Goal: Task Accomplishment & Management: Complete application form

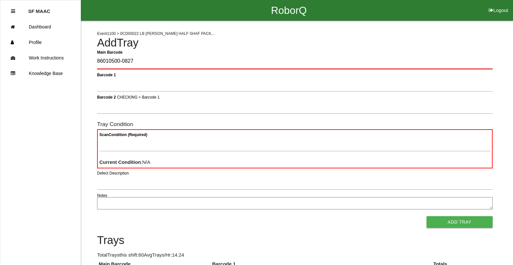
type Barcode "86010500-0827"
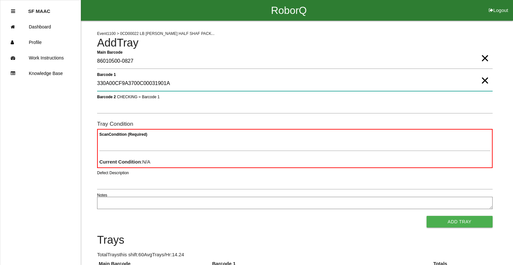
type 1 "330A00CF9A3700C00031901A"
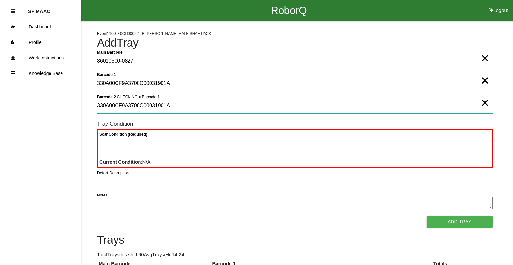
type 2 "330A00CF9A3700C00031901A"
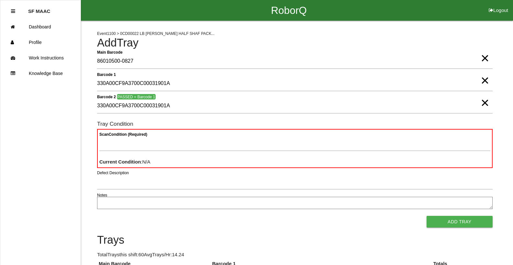
click at [207, 134] on div "Scan Condition (Required) Current Condition : N/A" at bounding box center [295, 148] width 396 height 39
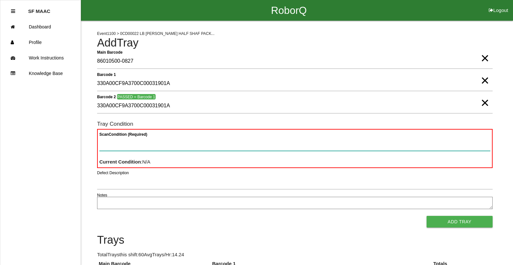
click at [219, 141] on Condition "Scan Condition (Required)" at bounding box center [294, 143] width 391 height 15
type Condition "goo"
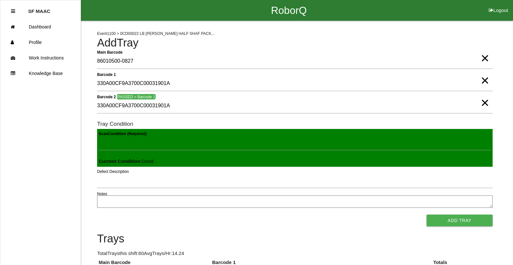
click at [427, 215] on button "Add Tray" at bounding box center [460, 221] width 66 height 12
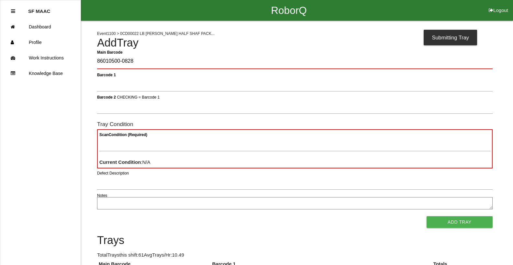
type Barcode "86010500-0828"
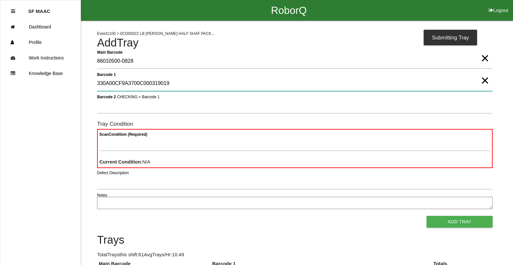
type 1 "330A00CF9A3700C000319019"
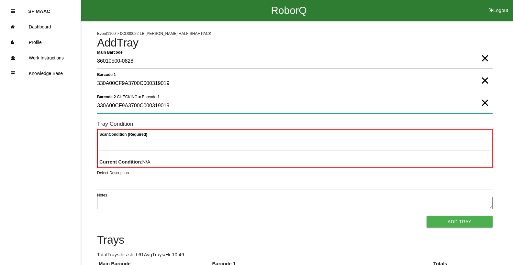
type 2 "330A00CF9A3700C000319019"
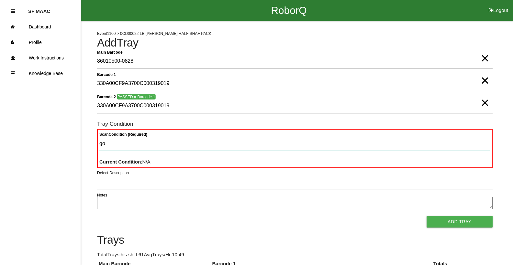
type Condition "goo"
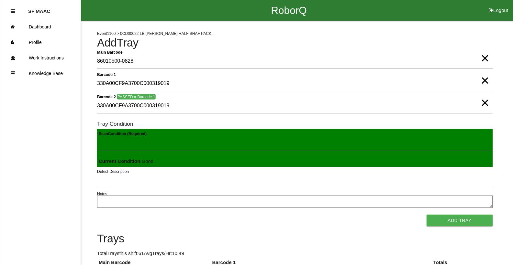
click at [427, 215] on button "Add Tray" at bounding box center [460, 221] width 66 height 12
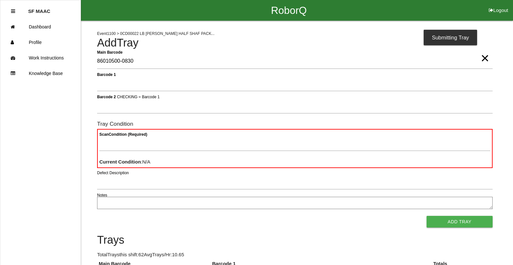
type Barcode "86010500-0830"
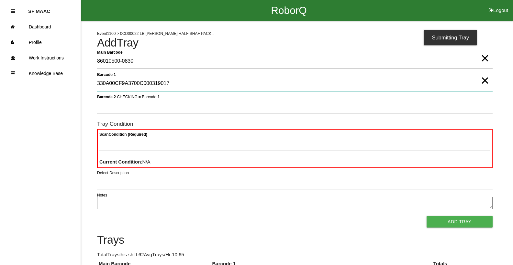
type 1 "330A00CF9A3700C000319017"
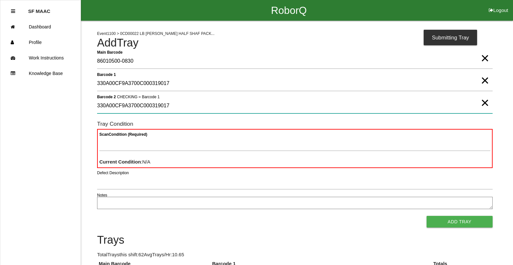
type 2 "330A00CF9A3700C000319017"
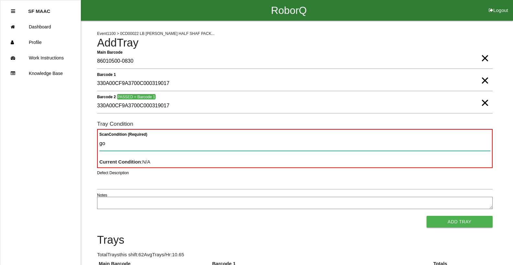
type Condition "goo"
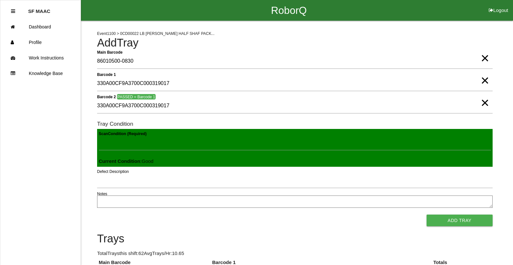
click at [427, 215] on button "Add Tray" at bounding box center [460, 221] width 66 height 12
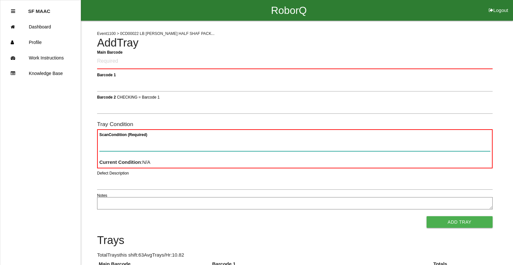
drag, startPoint x: 228, startPoint y: 151, endPoint x: 385, endPoint y: 203, distance: 164.9
click at [385, 203] on form "Main Barcode Barcode 1 Barcode 2 CHECKING = Barcode 1 Tray Condition Scan Condi…" at bounding box center [295, 141] width 396 height 175
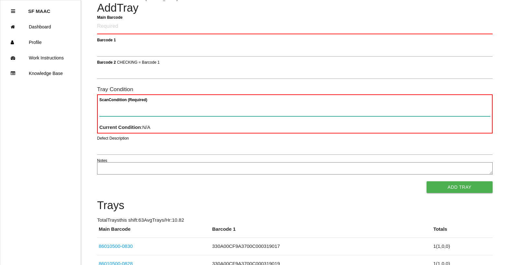
scroll to position [39, 0]
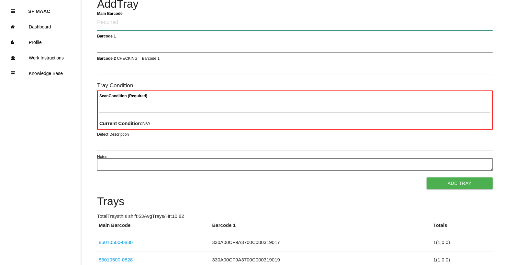
click at [152, 25] on Barcode "Main Barcode" at bounding box center [295, 22] width 396 height 15
type Barcode "86010500-0831"
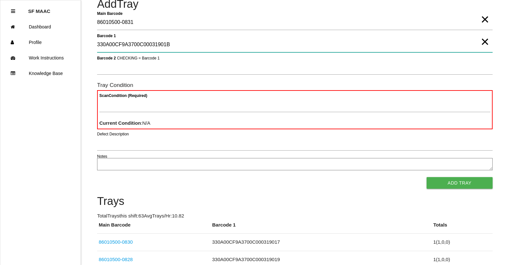
type 1 "330A00CF9A3700C00031901B"
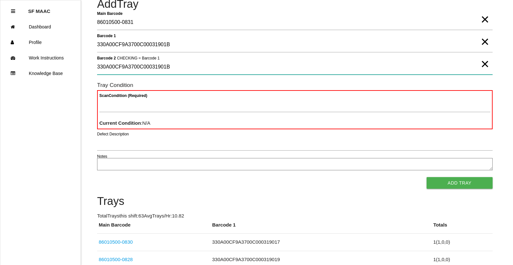
type 2 "330A00CF9A3700C00031901B"
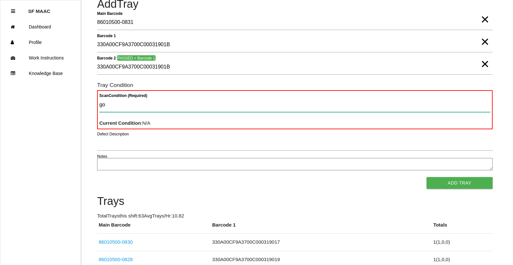
type Condition "goo"
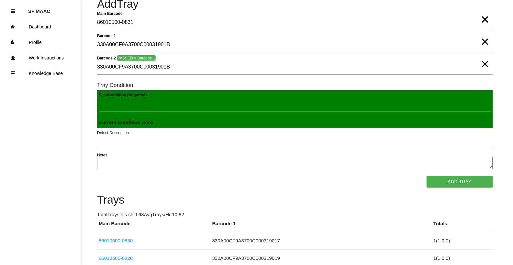
click at [427, 176] on button "Add Tray" at bounding box center [460, 182] width 66 height 12
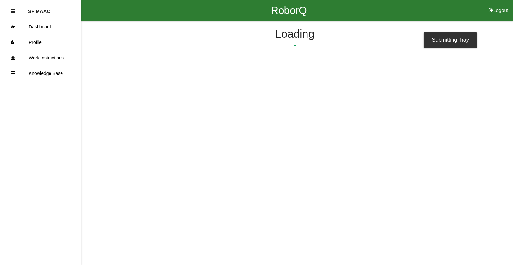
scroll to position [0, 0]
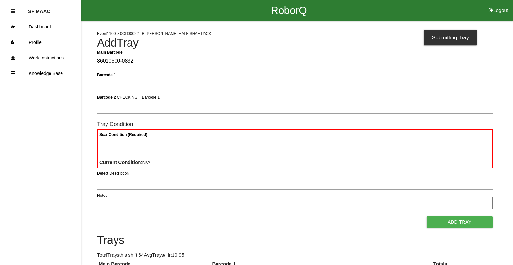
type Barcode "86010500-0832"
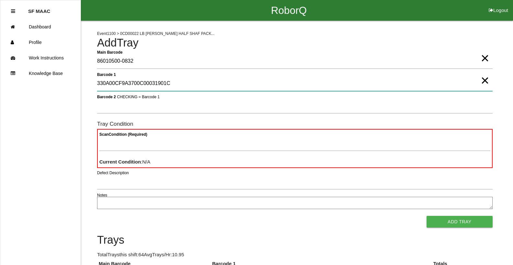
type 1 "330A00CF9A3700C00031901C"
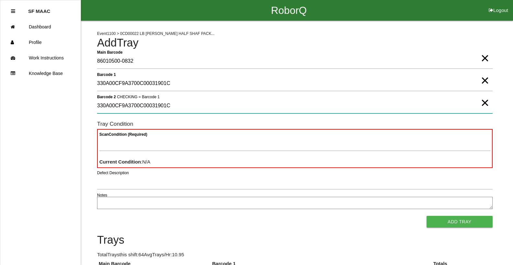
type 2 "330A00CF9A3700C00031901C"
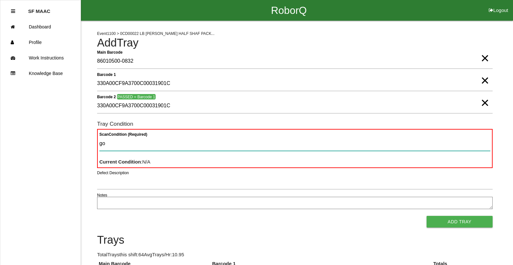
type Condition "goo"
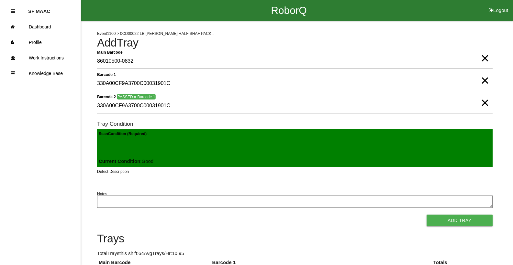
click at [427, 215] on button "Add Tray" at bounding box center [460, 221] width 66 height 12
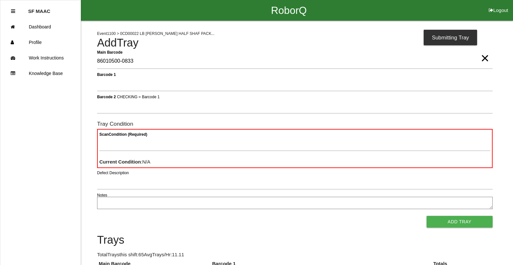
type Barcode "86010500-0833"
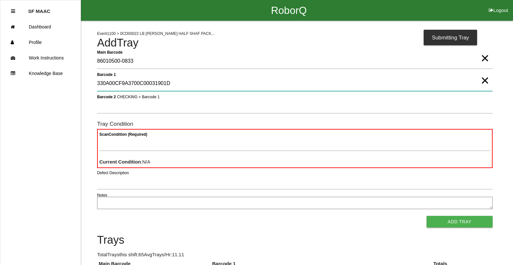
type 1 "330A00CF9A3700C00031901D"
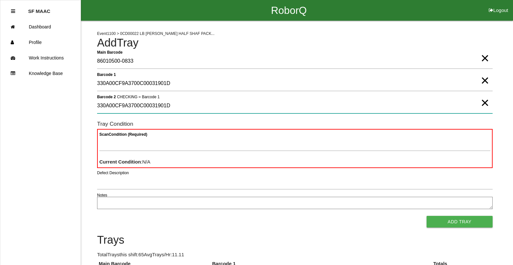
type 2 "330A00CF9A3700C00031901D"
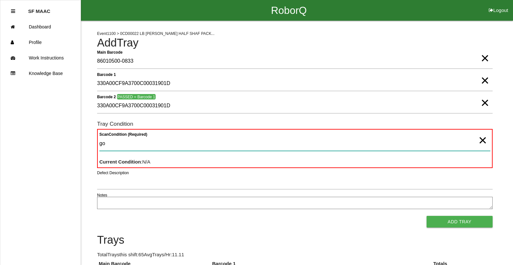
type Condition "goo"
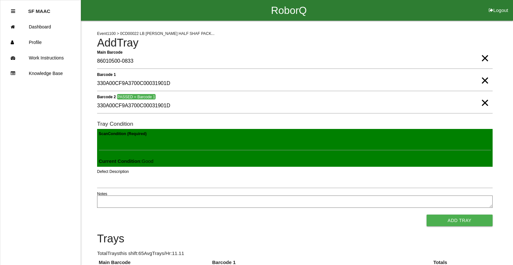
click at [427, 215] on button "Add Tray" at bounding box center [460, 221] width 66 height 12
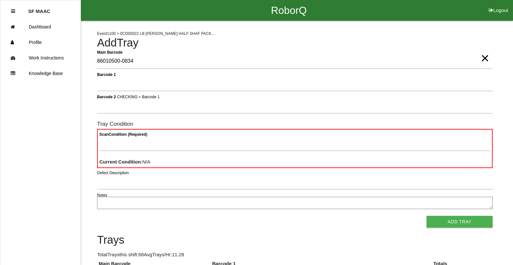
type Barcode "86010500-0834"
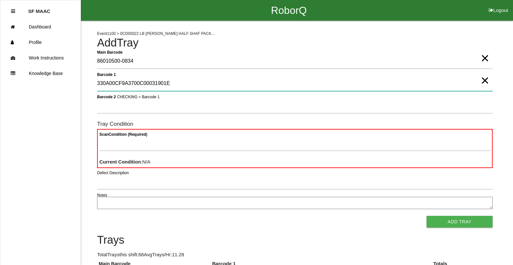
type 1 "330A00CF9A3700C00031901E"
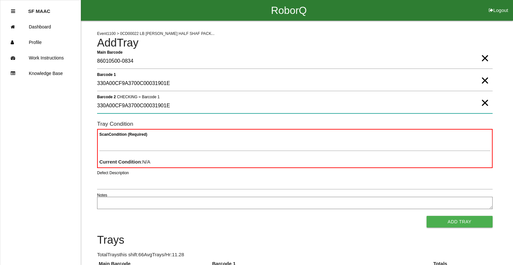
type 2 "330A00CF9A3700C00031901E"
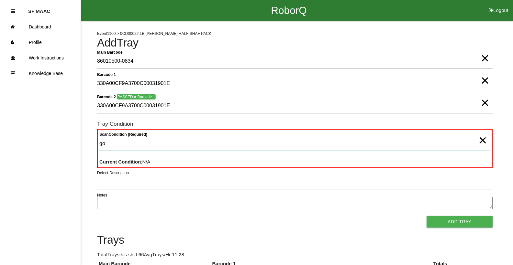
type Condition "goo"
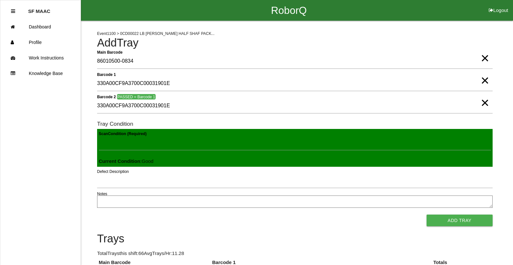
click at [427, 215] on button "Add Tray" at bounding box center [460, 221] width 66 height 12
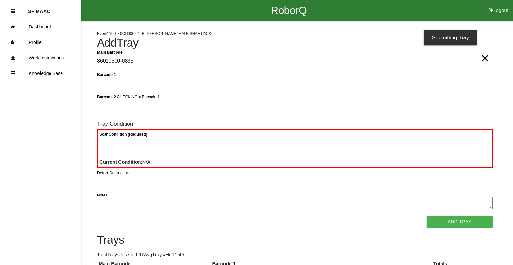
type Barcode "86010500-0835"
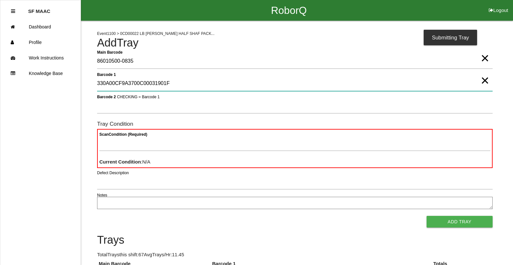
type 1 "330A00CF9A3700C00031901F"
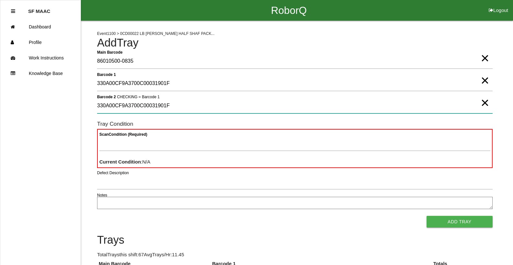
type 2 "330A00CF9A3700C00031901F"
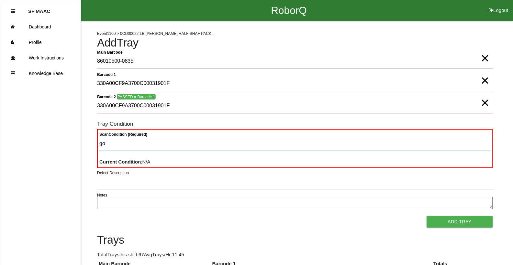
type Condition "goo"
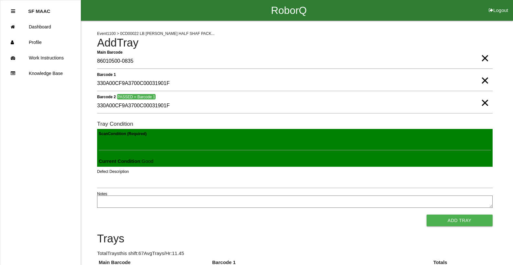
click at [427, 215] on button "Add Tray" at bounding box center [460, 221] width 66 height 12
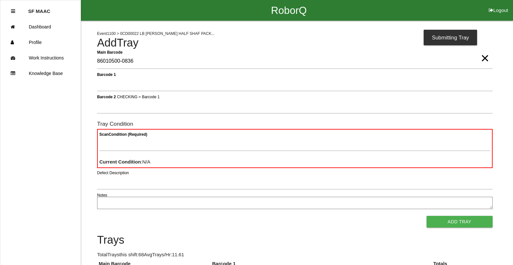
type Barcode "86010500-0836"
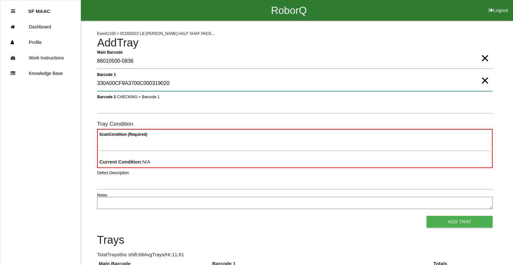
type 1 "330A00CF9A3700C000319020"
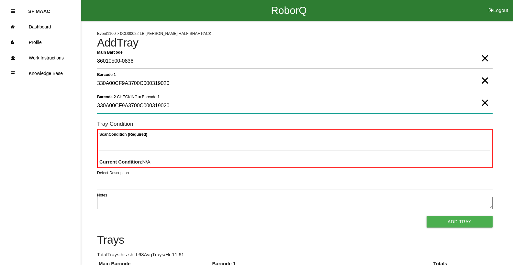
type 2 "330A00CF9A3700C000319020"
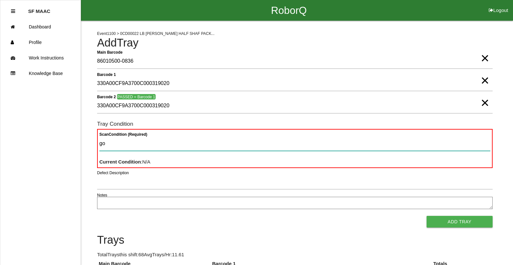
type Condition "goo"
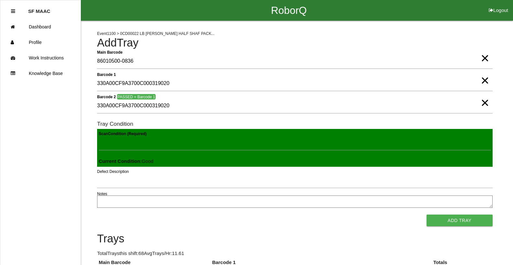
click at [427, 215] on button "Add Tray" at bounding box center [460, 221] width 66 height 12
